Goal: Task Accomplishment & Management: Manage account settings

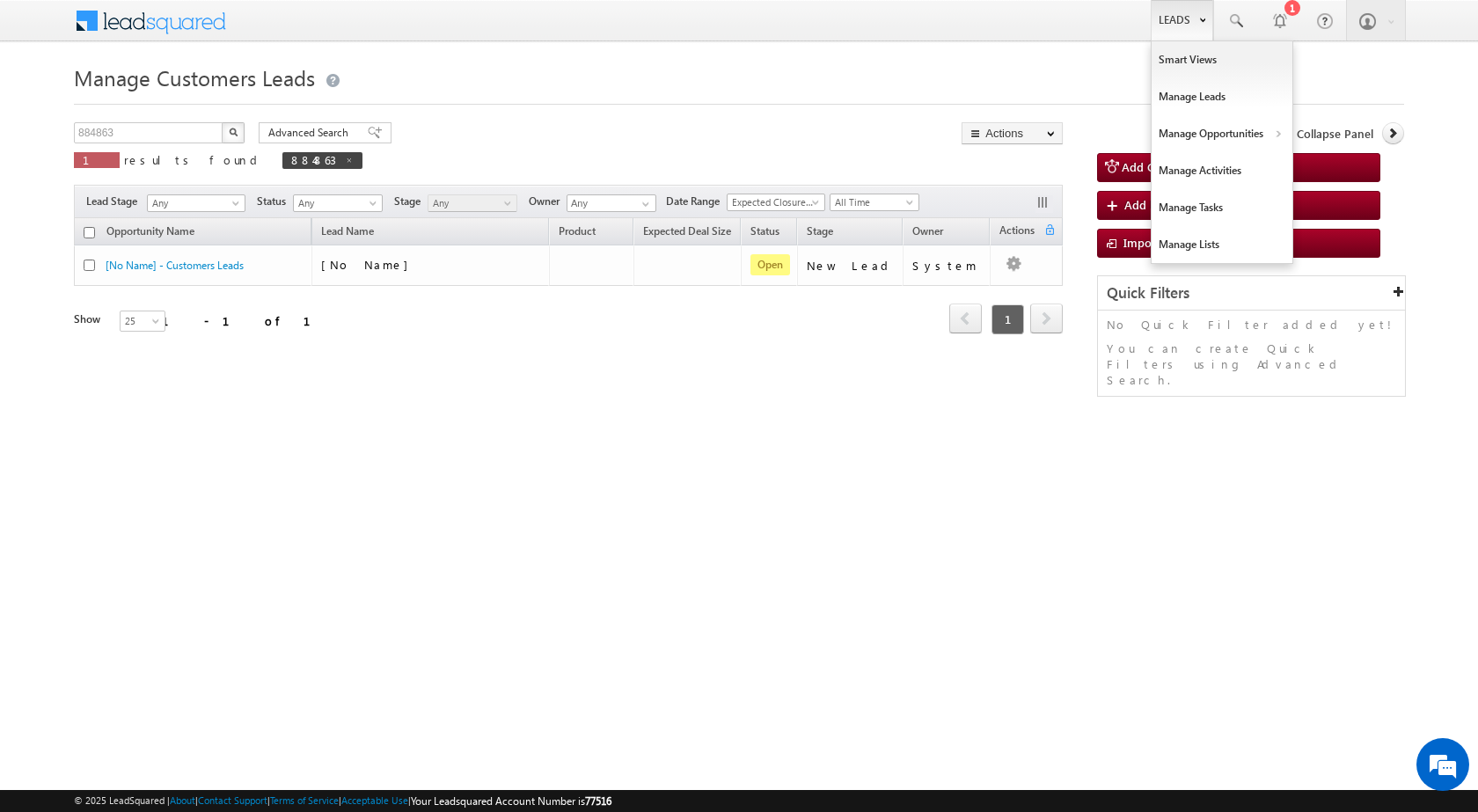
click at [1179, 21] on link "Leads" at bounding box center [1182, 20] width 62 height 40
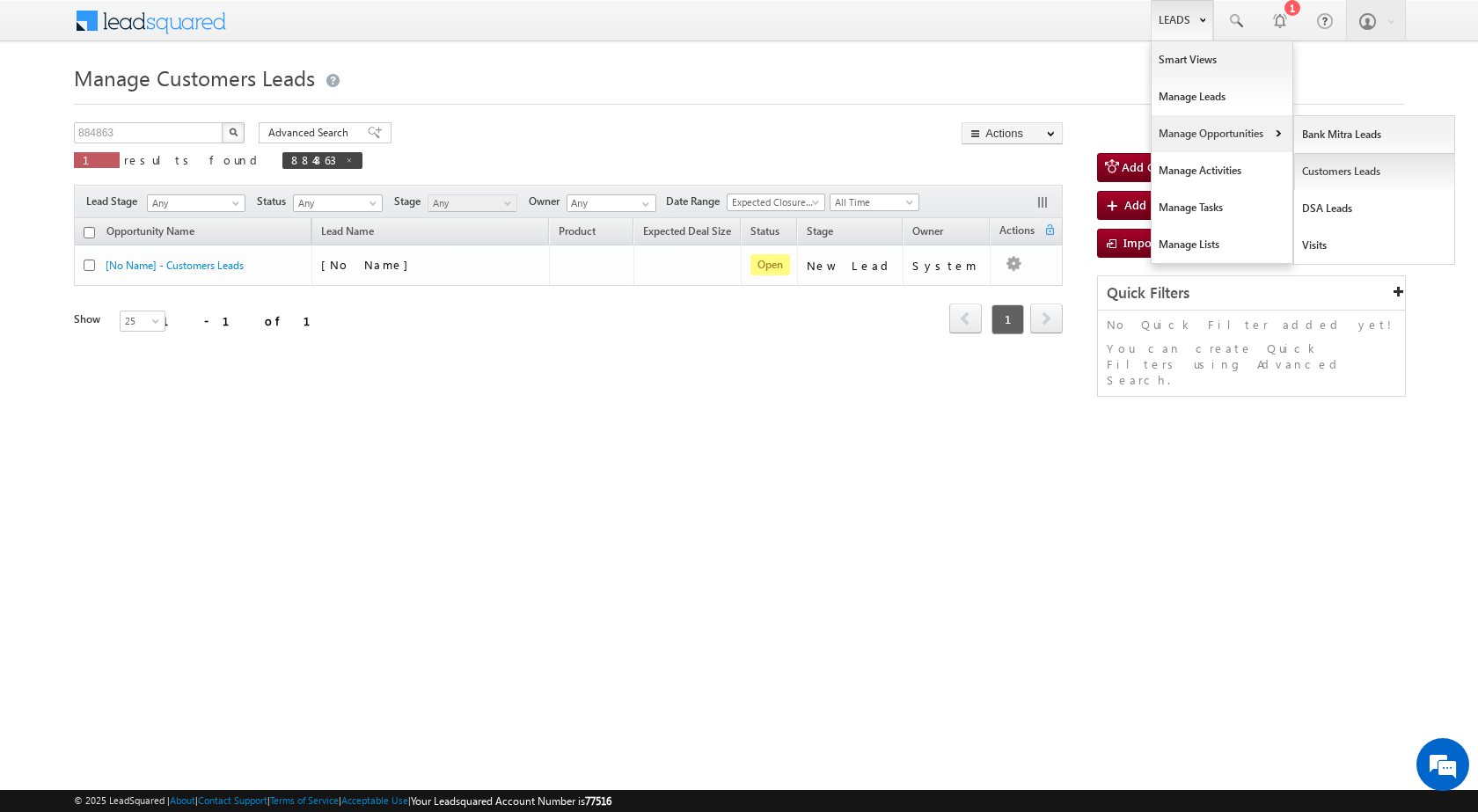
click at [1383, 168] on link "Customers Leads" at bounding box center [1374, 170] width 161 height 37
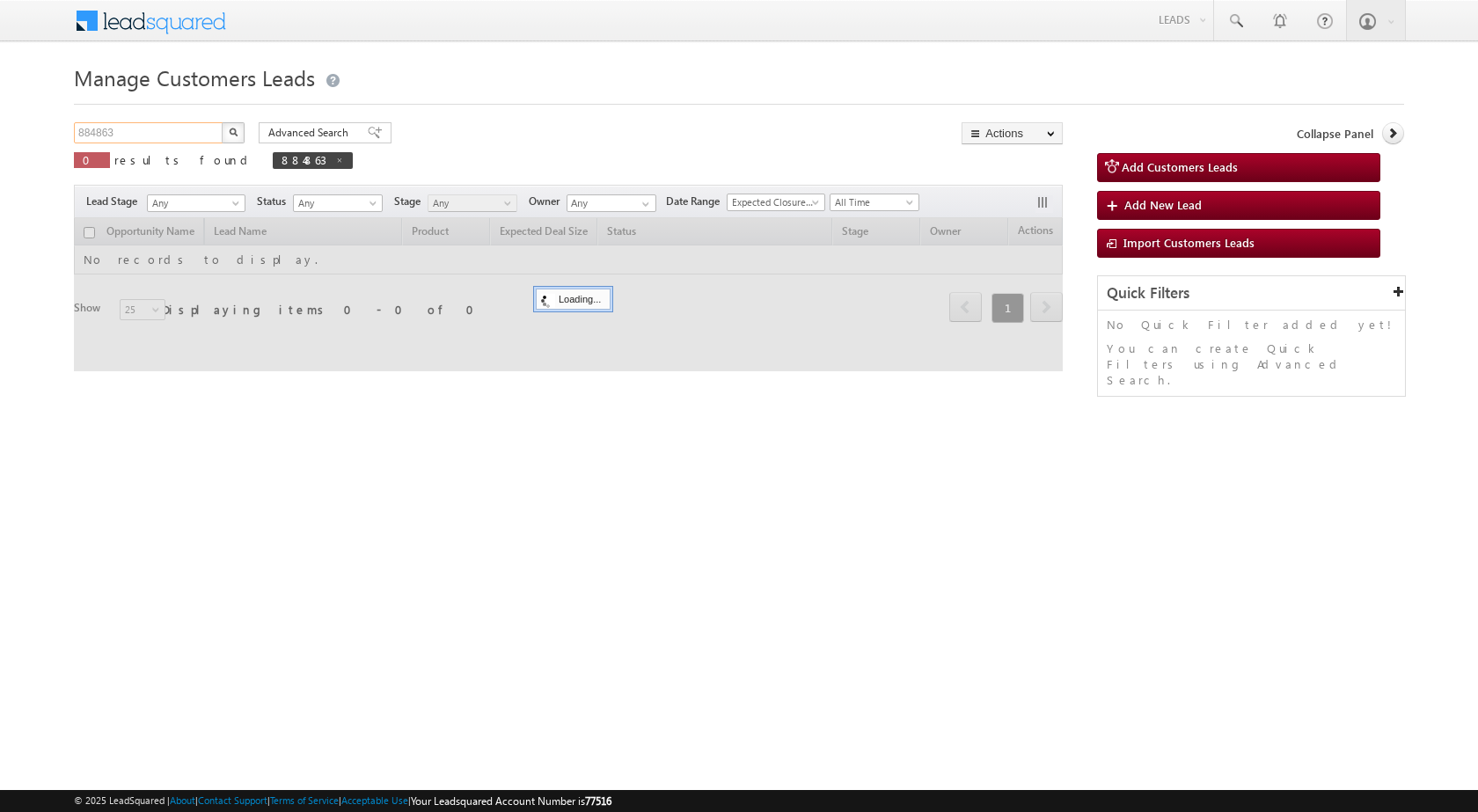
click at [159, 136] on input "884863" at bounding box center [149, 133] width 151 height 21
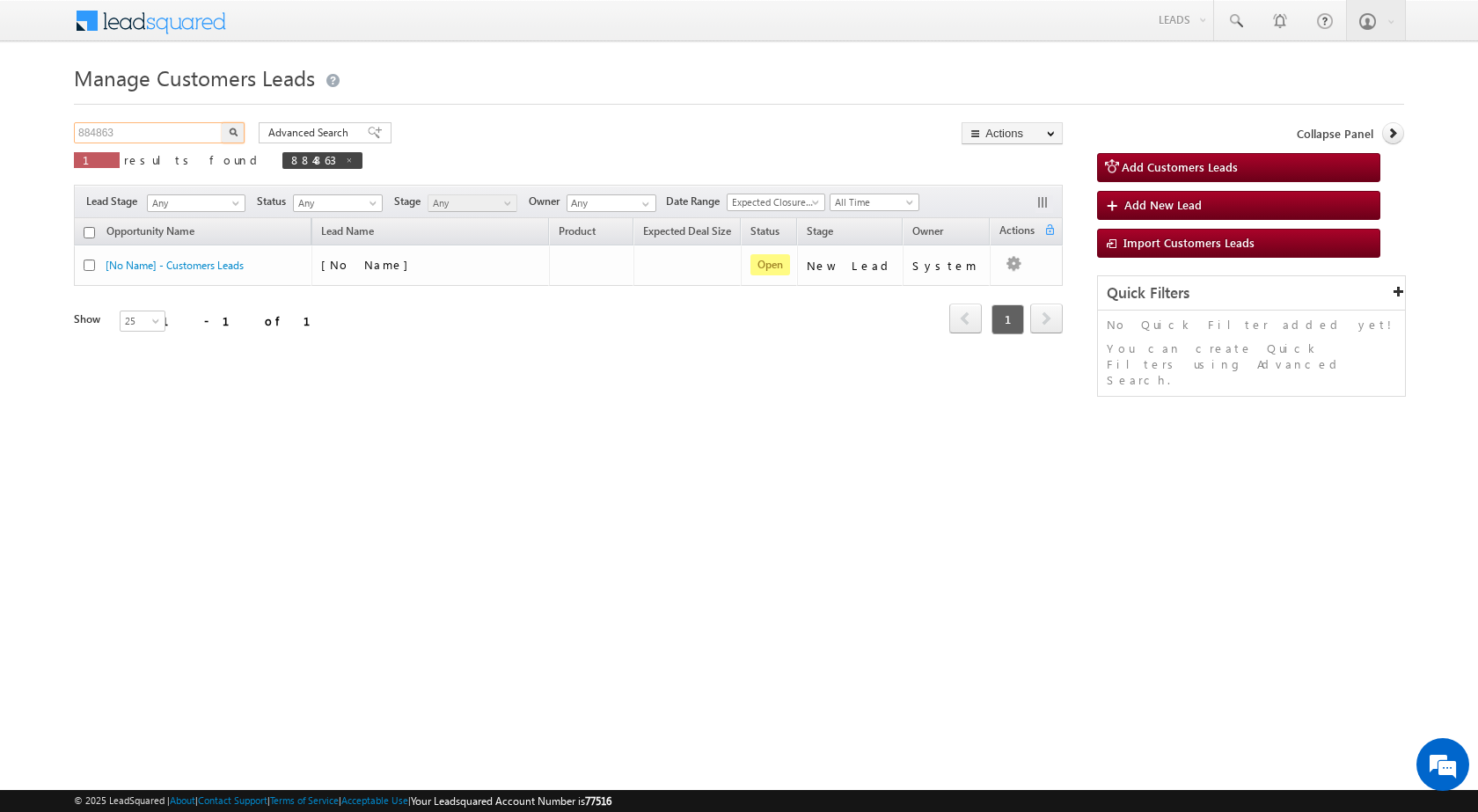
paste input "50029"
type input "850029"
click at [221, 122] on button "button" at bounding box center [233, 133] width 23 height 21
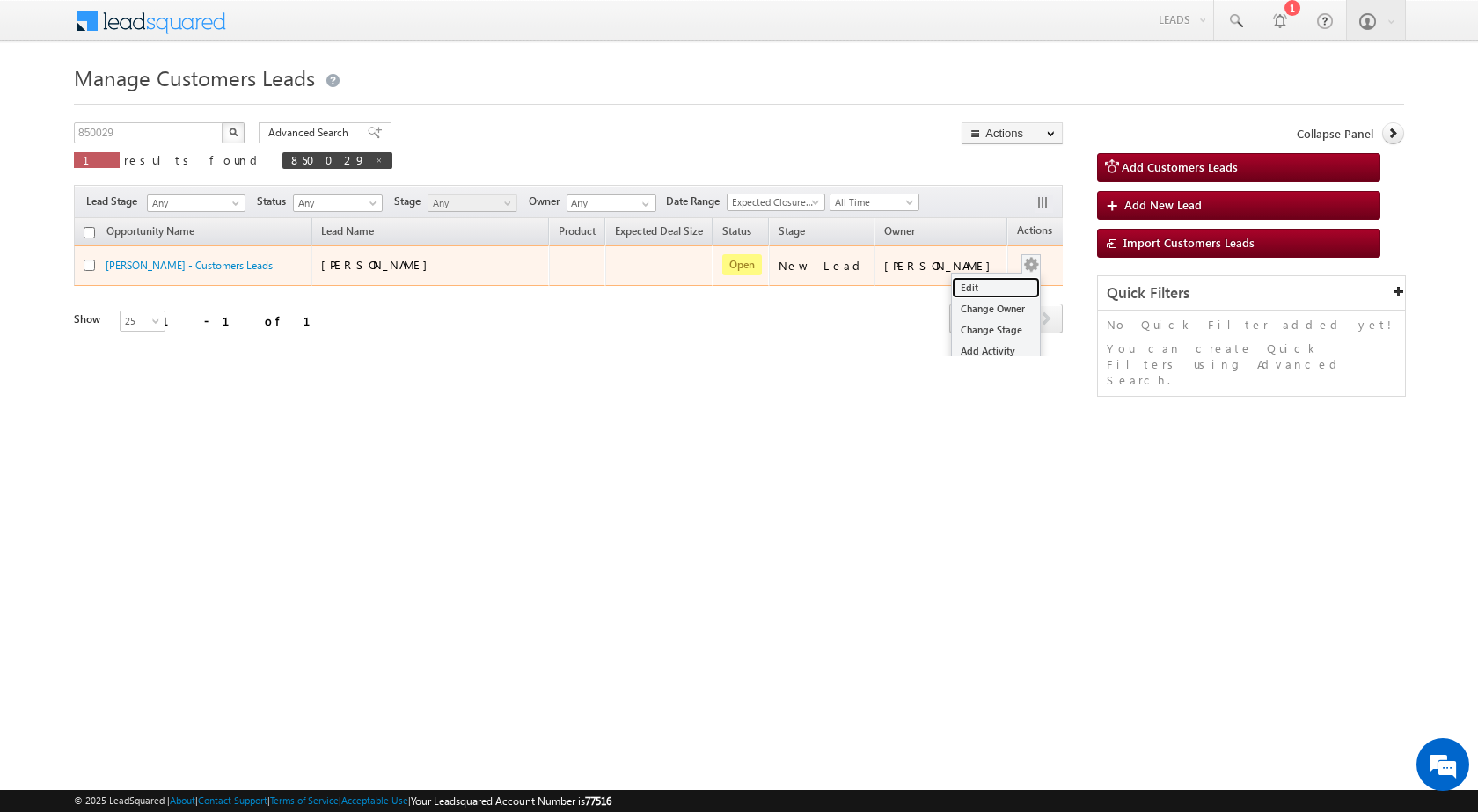
click at [988, 279] on link "Edit" at bounding box center [995, 287] width 88 height 21
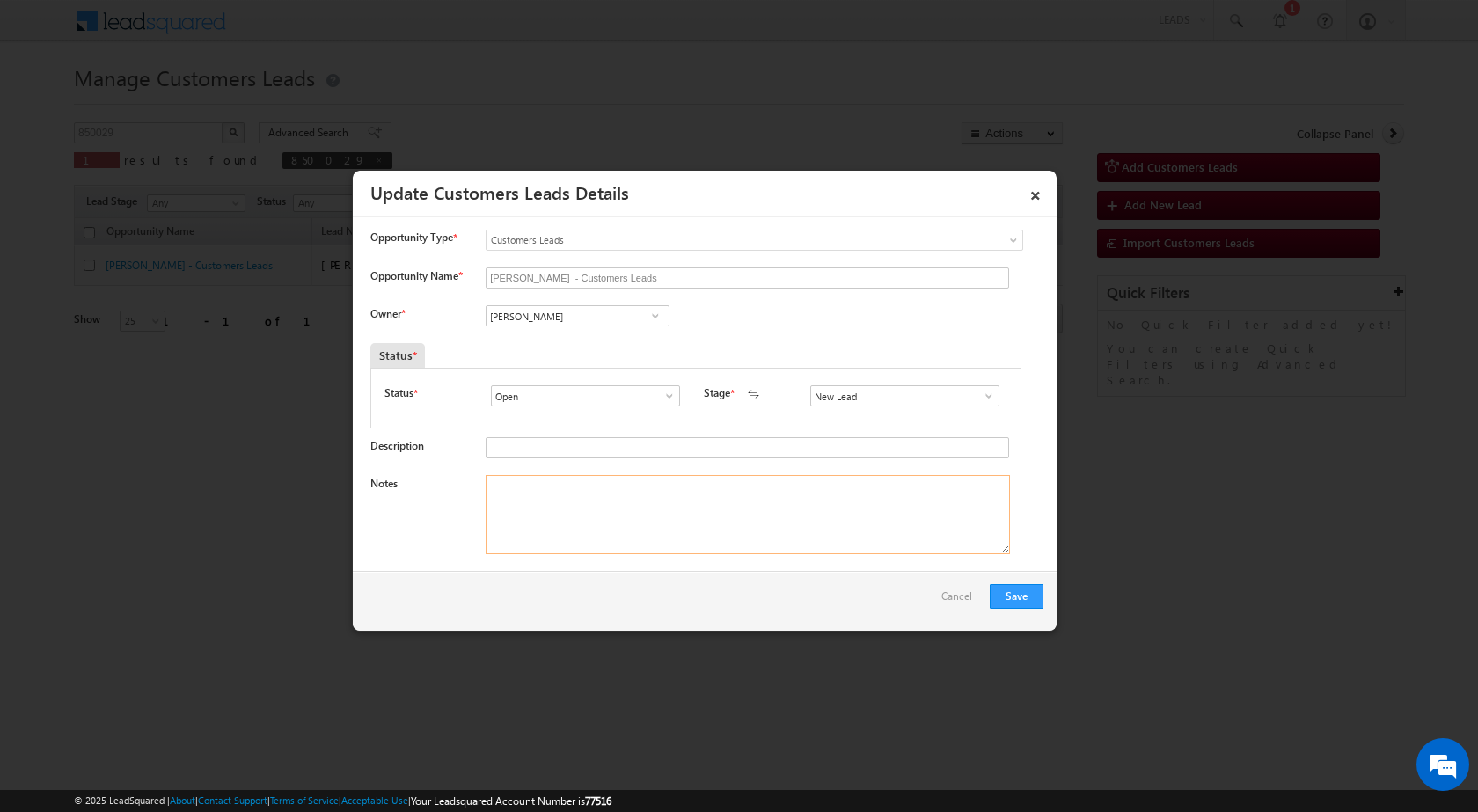
click at [542, 505] on textarea "Notes" at bounding box center [747, 514] width 524 height 79
paste textarea "Mobile no - [PHONE_NUMBER] / Name - [PERSON_NAME] / Lv - 7 lac / Married : age …"
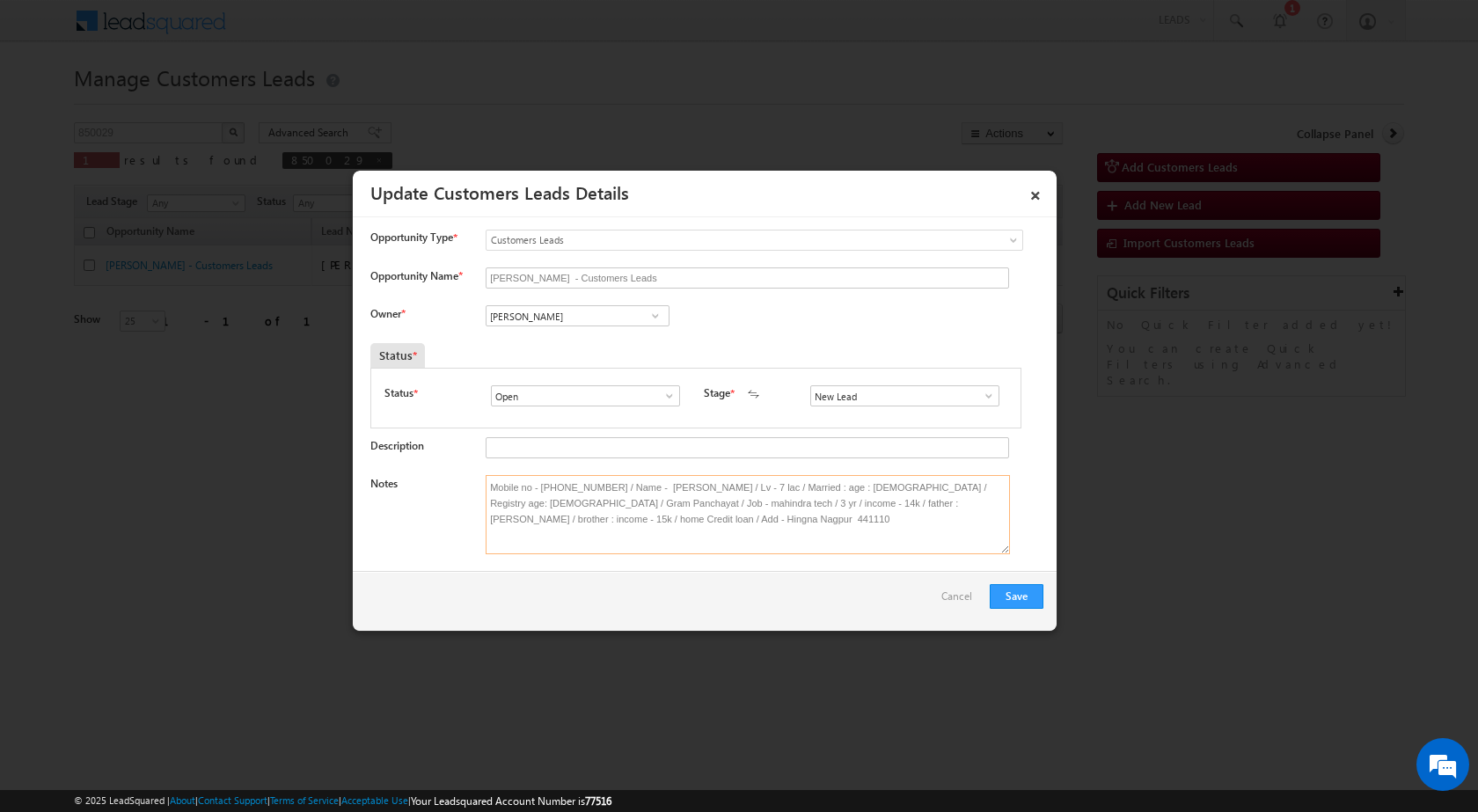
type textarea "Mobile no - [PHONE_NUMBER] / Name - [PERSON_NAME] / Lv - 7 lac / Married : age …"
click at [577, 322] on input "[PERSON_NAME]" at bounding box center [577, 316] width 184 height 21
paste input "[EMAIL_ADDRESS][PERSON_NAME][DOMAIN_NAME]"
click at [561, 351] on span "[EMAIL_ADDRESS][PERSON_NAME][DOMAIN_NAME]" at bounding box center [571, 350] width 158 height 13
type input "[PERSON_NAME] [PERSON_NAME]"
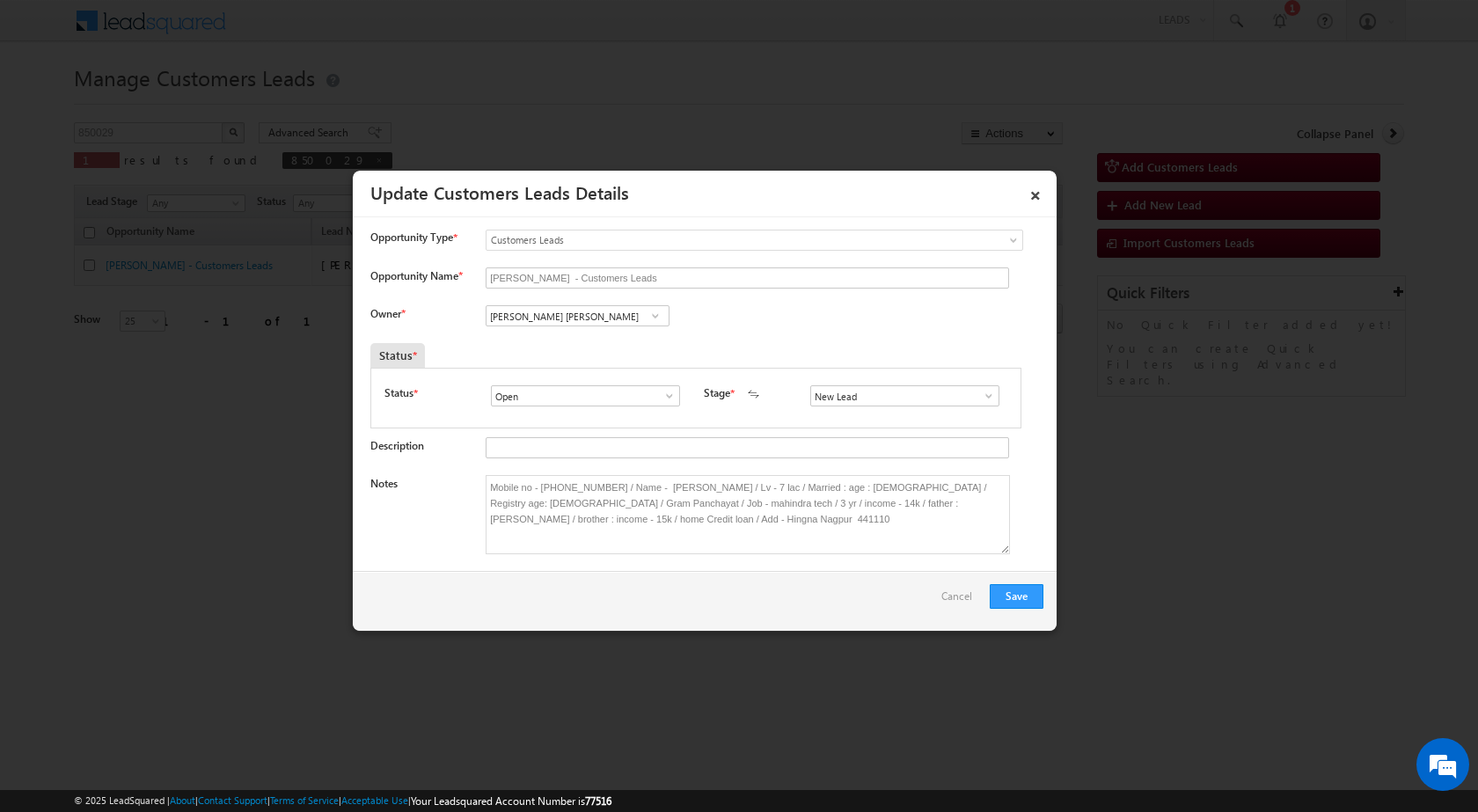
click at [700, 556] on div "Notes Mobile no - [PHONE_NUMBER] / Name - [PERSON_NAME] / Lv - 7 lac / Married …" at bounding box center [707, 518] width 673 height 88
click at [980, 400] on span at bounding box center [989, 396] width 18 height 14
click at [888, 476] on link "Sales Marked" at bounding box center [904, 470] width 188 height 21
type input "Sales Marked"
click at [1025, 597] on button "Save" at bounding box center [1017, 596] width 54 height 25
